Goal: Information Seeking & Learning: Learn about a topic

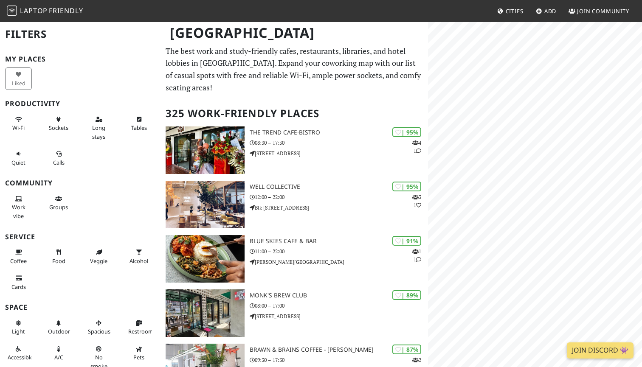
click at [537, 8] on body "Laptop Friendly Cities Add Join Community Singapore Filters My Places Liked Pro…" at bounding box center [321, 183] width 642 height 367
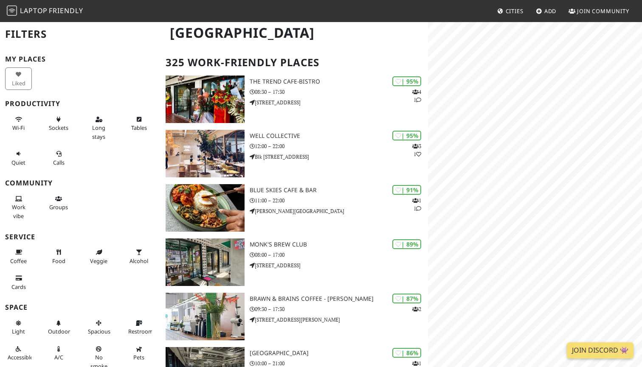
scroll to position [48, 0]
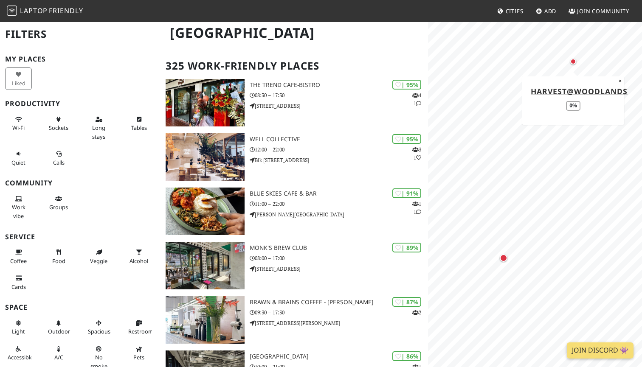
click at [574, 64] on div "Map marker" at bounding box center [573, 61] width 10 height 10
click at [572, 62] on div "Map marker" at bounding box center [573, 62] width 6 height 6
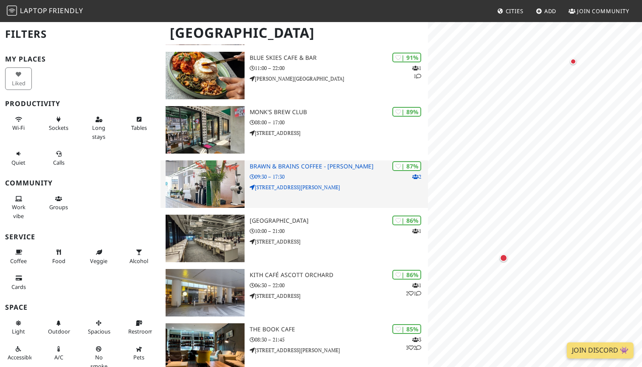
scroll to position [0, 0]
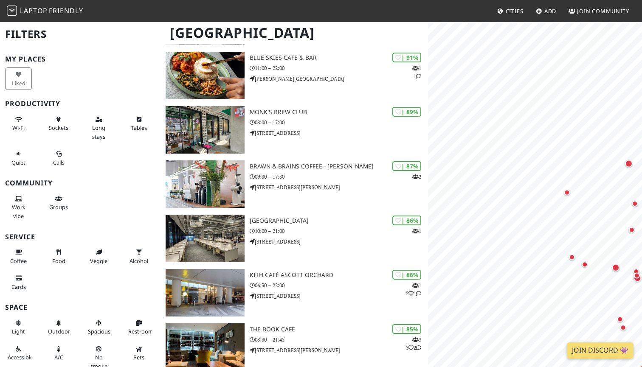
click at [421, 0] on html "Laptop Friendly Cities Add Join Community Singapore Filters My Places Liked Pro…" at bounding box center [321, 0] width 642 height 367
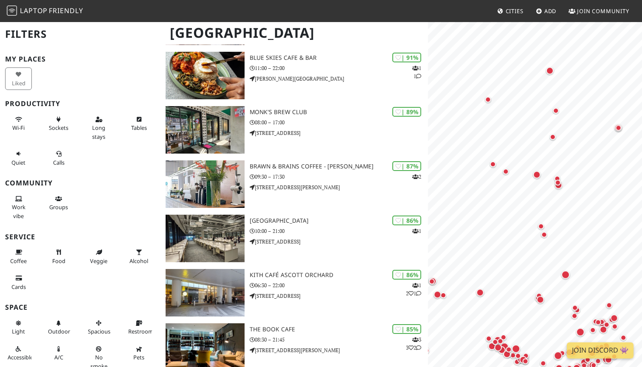
click at [440, 0] on html "Laptop Friendly Cities Add Join Community Singapore Filters My Places Liked Pro…" at bounding box center [321, 0] width 642 height 367
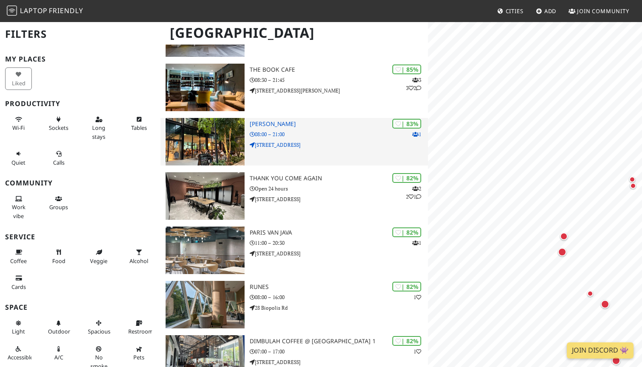
click at [208, 145] on img at bounding box center [204, 142] width 79 height 48
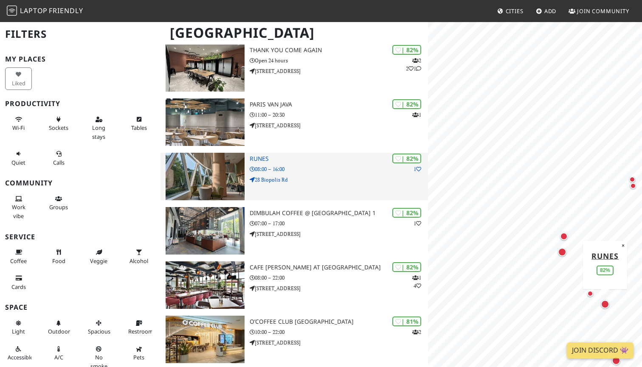
click at [211, 176] on img at bounding box center [204, 177] width 79 height 48
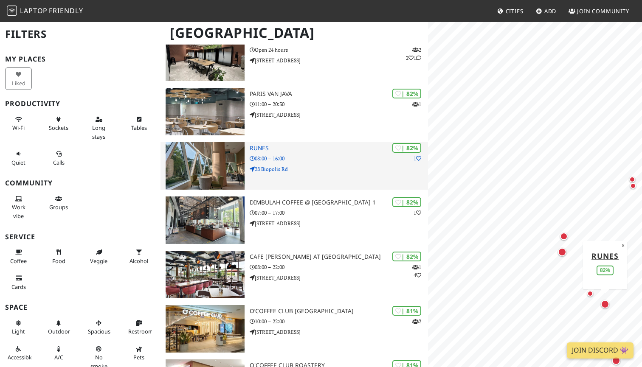
scroll to position [584, 0]
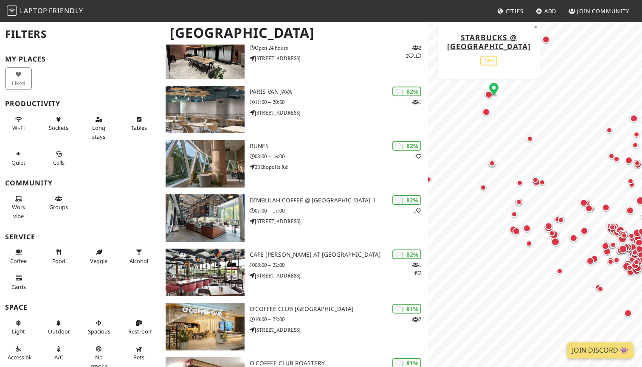
click at [488, 98] on div "Map marker" at bounding box center [489, 95] width 8 height 8
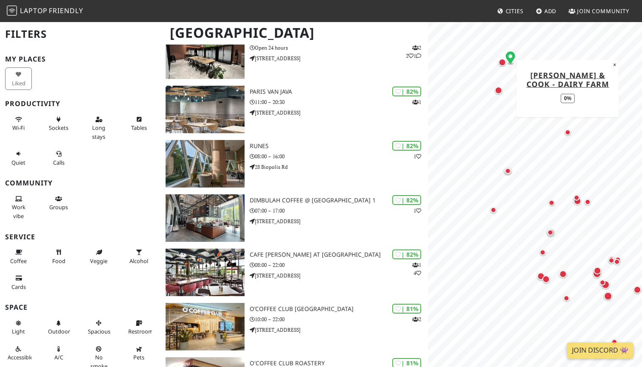
click at [566, 133] on div "Map marker" at bounding box center [567, 132] width 6 height 6
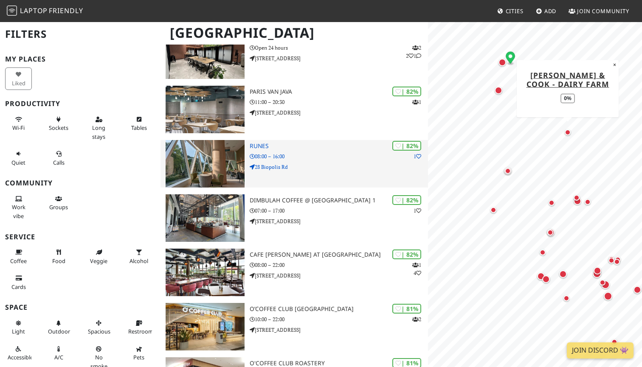
scroll to position [0, 0]
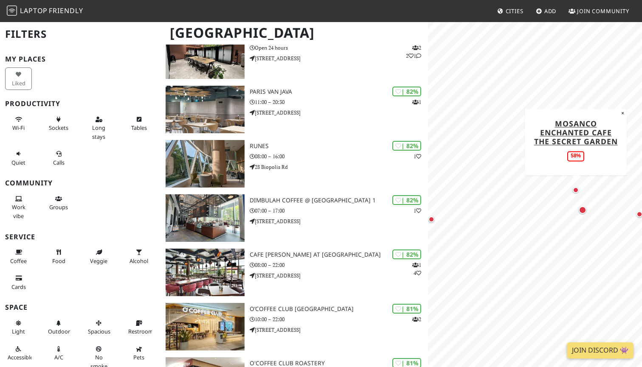
click at [574, 187] on div "Map marker" at bounding box center [575, 190] width 6 height 6
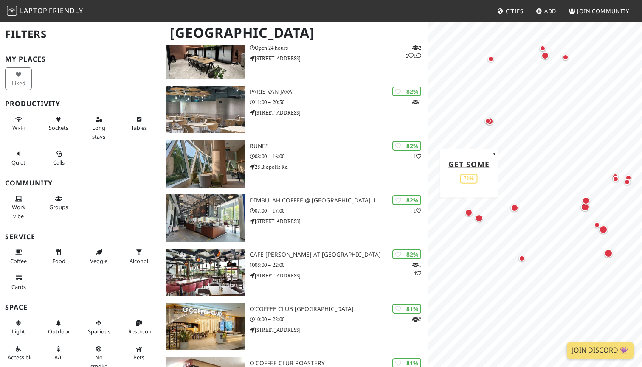
click at [471, 211] on div "Map marker" at bounding box center [469, 213] width 8 height 8
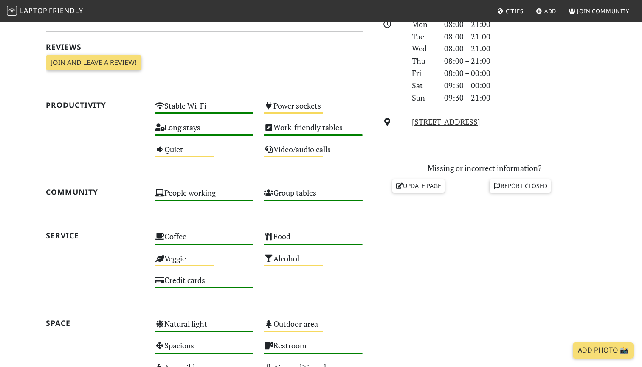
scroll to position [283, 0]
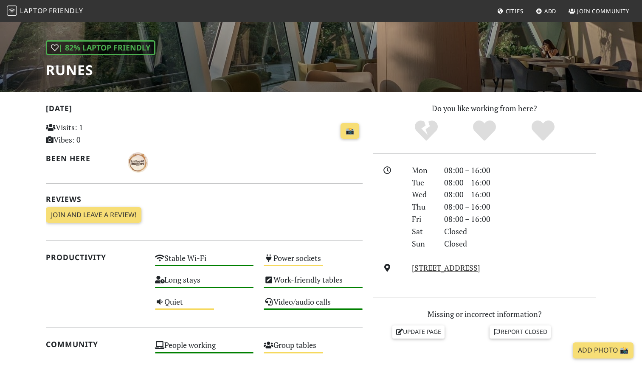
scroll to position [117, 0]
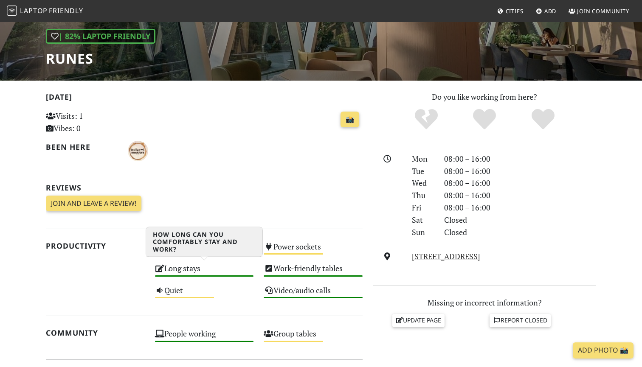
click at [216, 277] on div "Long stays High" at bounding box center [204, 272] width 109 height 22
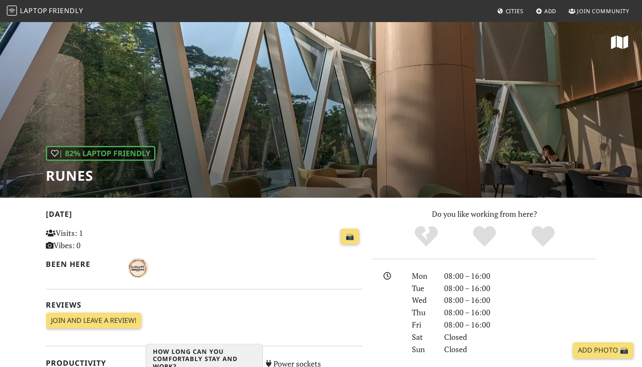
scroll to position [0, 0]
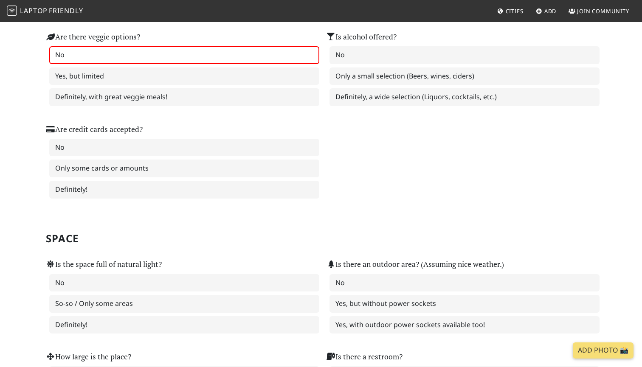
scroll to position [653, 0]
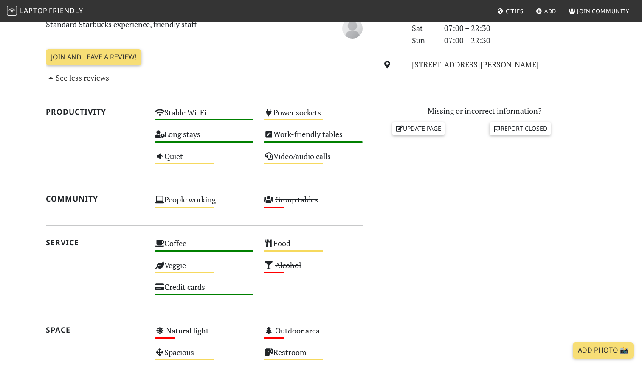
scroll to position [326, 0]
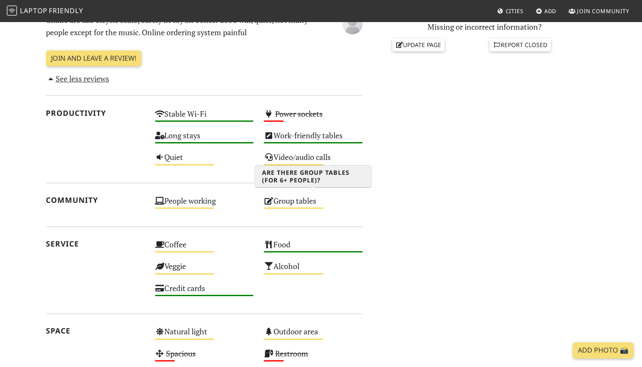
scroll to position [320, 0]
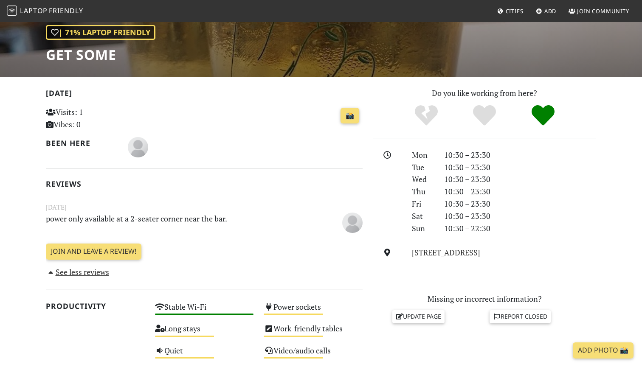
scroll to position [55, 0]
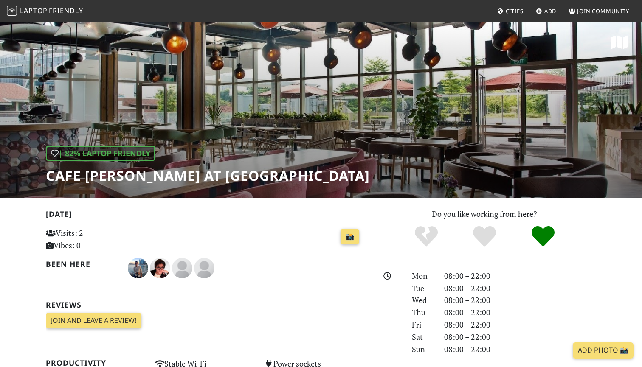
click at [188, 141] on div "| 82% Laptop Friendly Cafe Melba at Mediapolis" at bounding box center [321, 109] width 642 height 177
